Goal: Find contact information: Find contact information

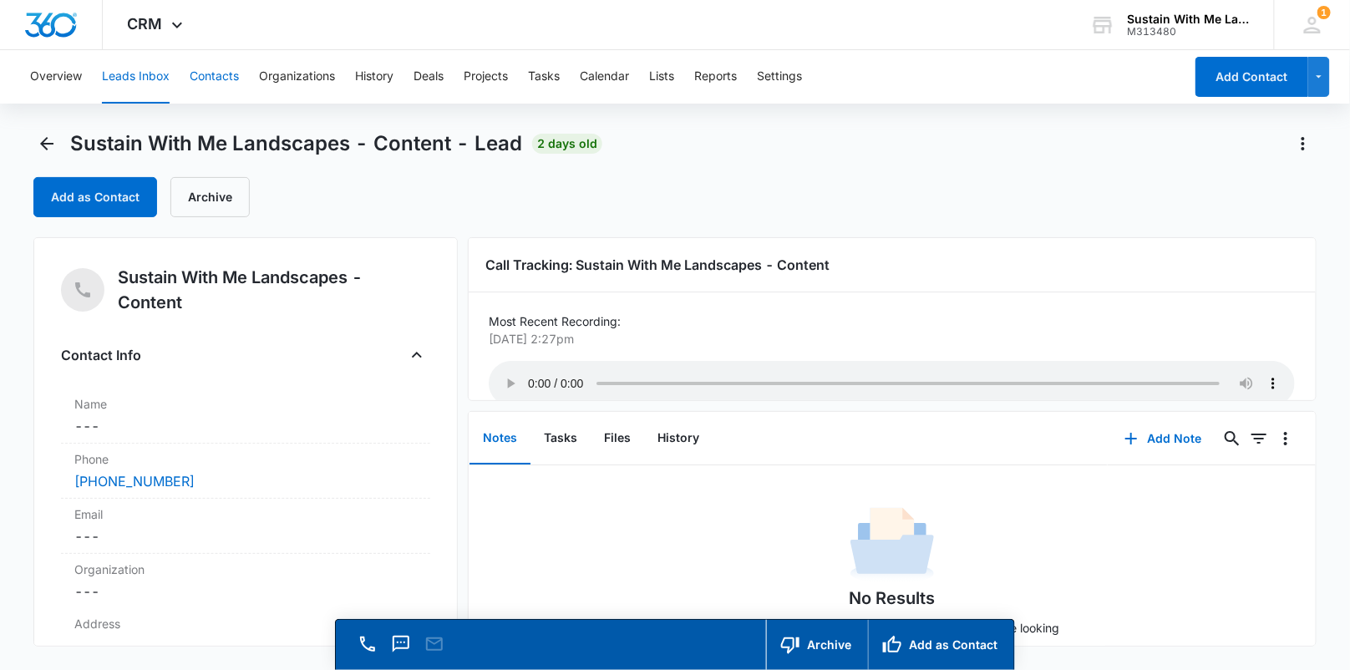
scroll to position [925, 0]
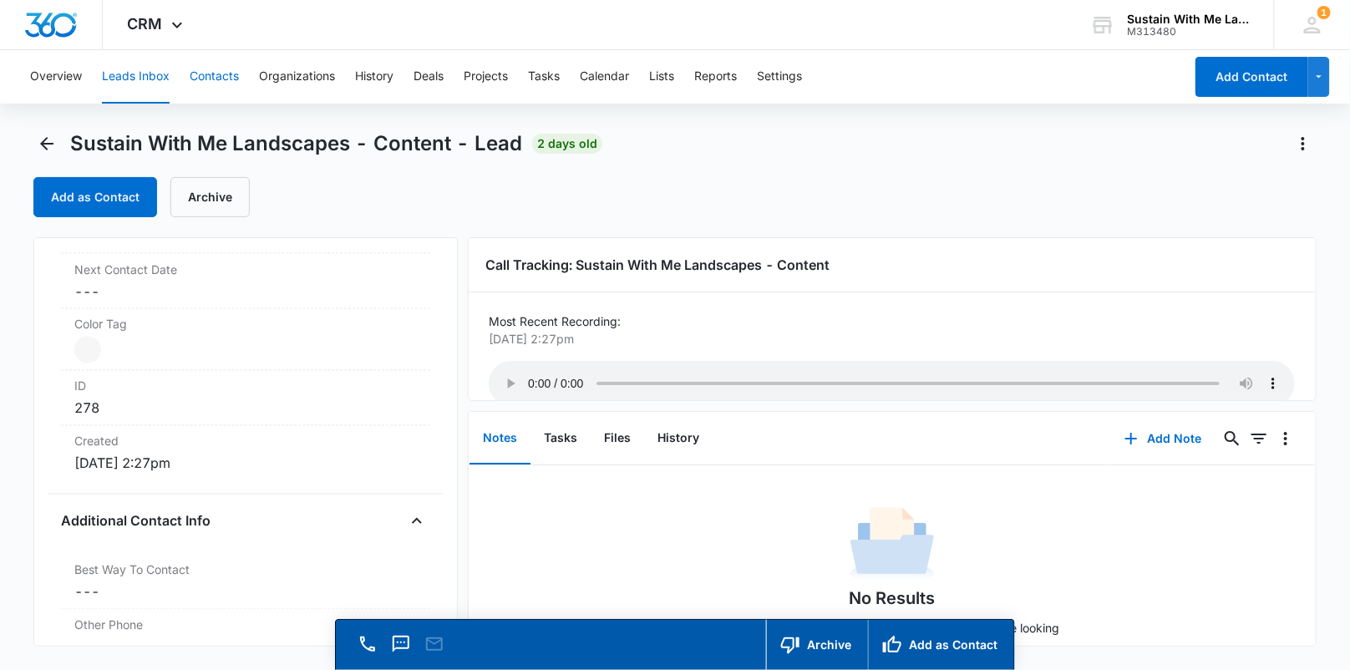
click at [220, 70] on button "Contacts" at bounding box center [214, 76] width 49 height 53
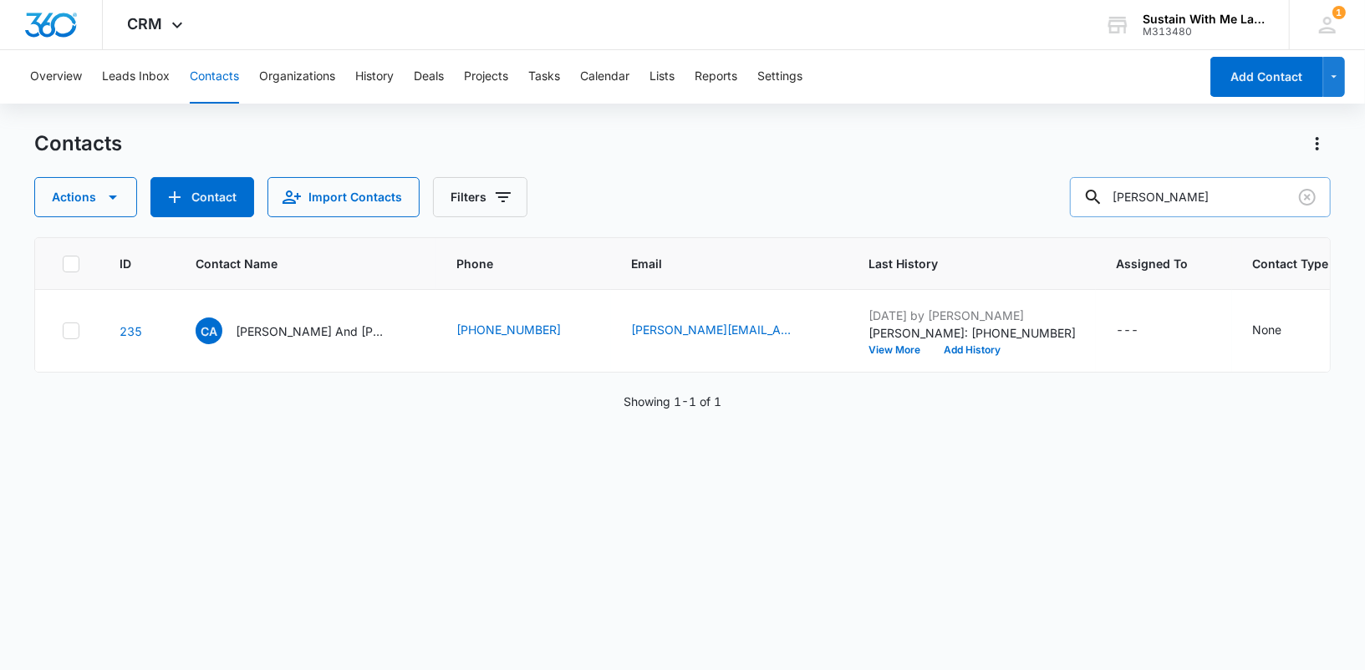
click at [1187, 198] on input "[PERSON_NAME]" at bounding box center [1200, 197] width 261 height 40
type input "lin"
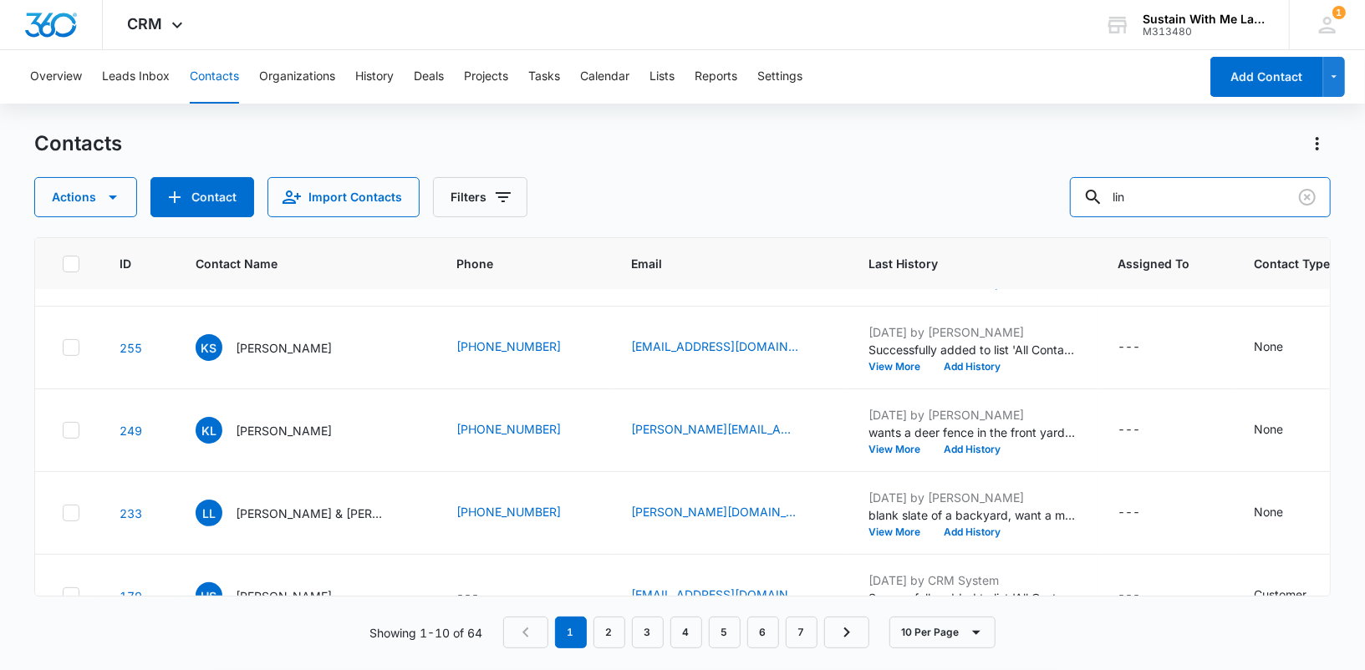
scroll to position [150, 0]
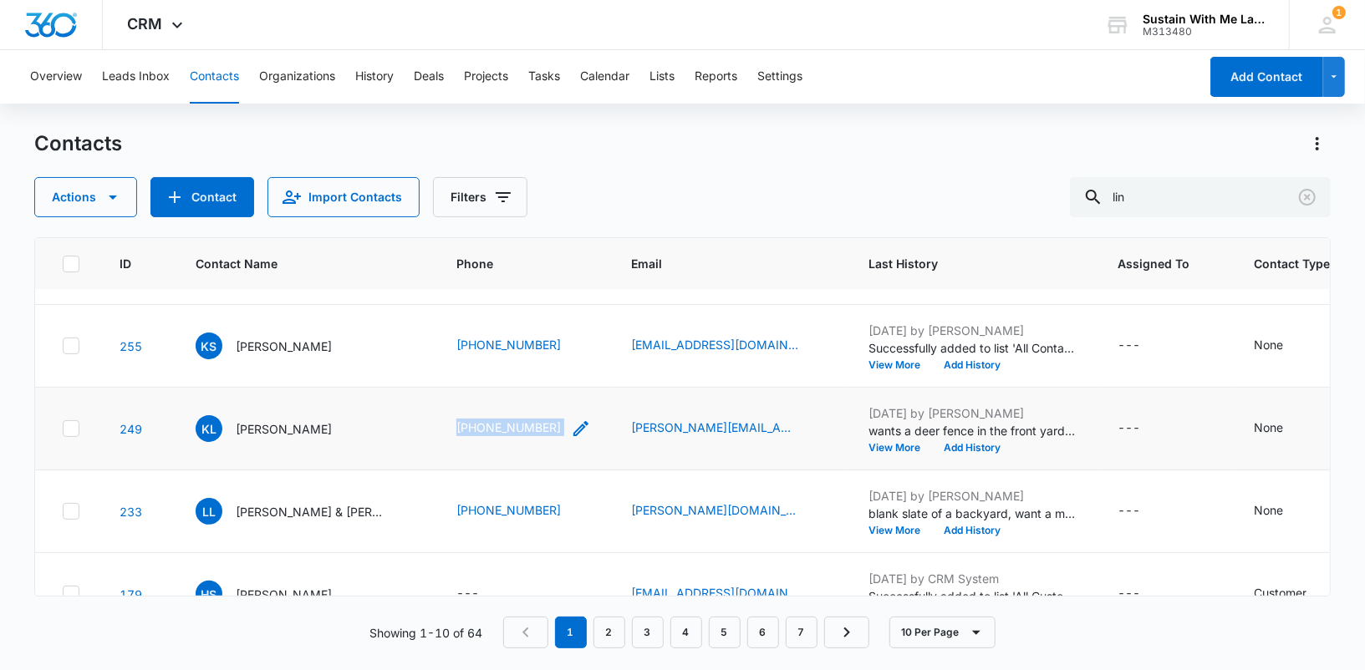
drag, startPoint x: 439, startPoint y: 424, endPoint x: 573, endPoint y: 426, distance: 134.6
click at [573, 426] on td "[PHONE_NUMBER]" at bounding box center [523, 429] width 175 height 83
copy div "[PHONE_NUMBER]"
click at [898, 451] on button "View More" at bounding box center [900, 448] width 64 height 10
